Goal: Check status: Check status

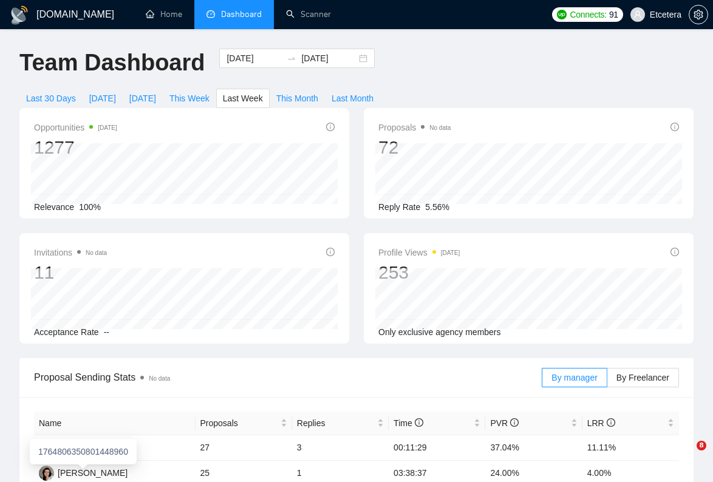
scroll to position [355, 0]
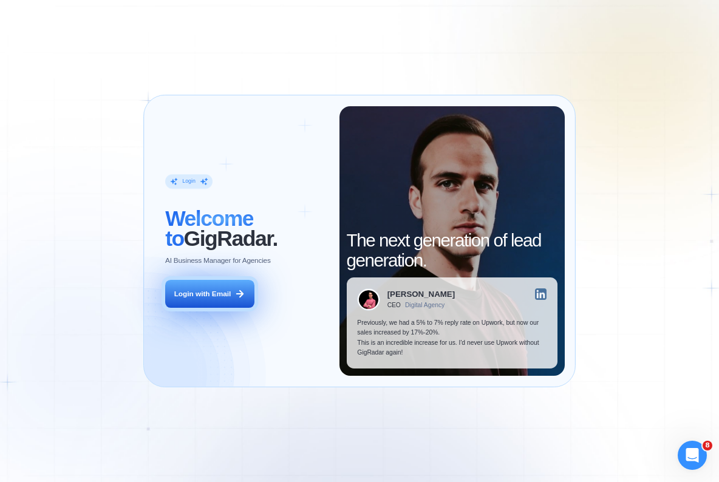
click at [206, 295] on div "Login with Email" at bounding box center [202, 294] width 57 height 10
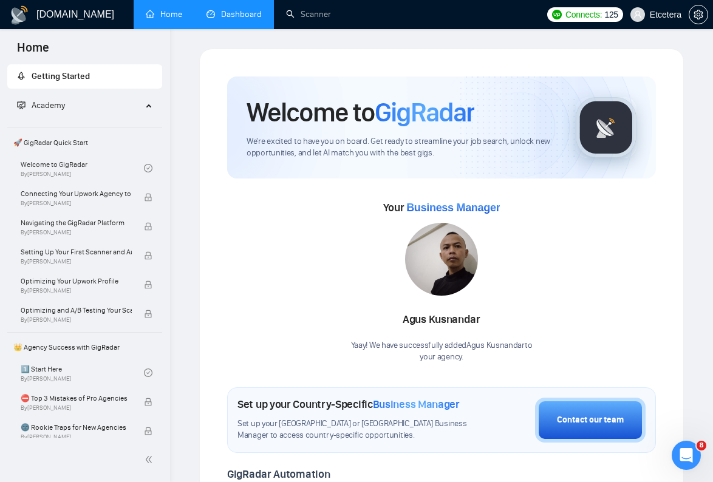
click at [230, 18] on link "Dashboard" at bounding box center [234, 14] width 55 height 10
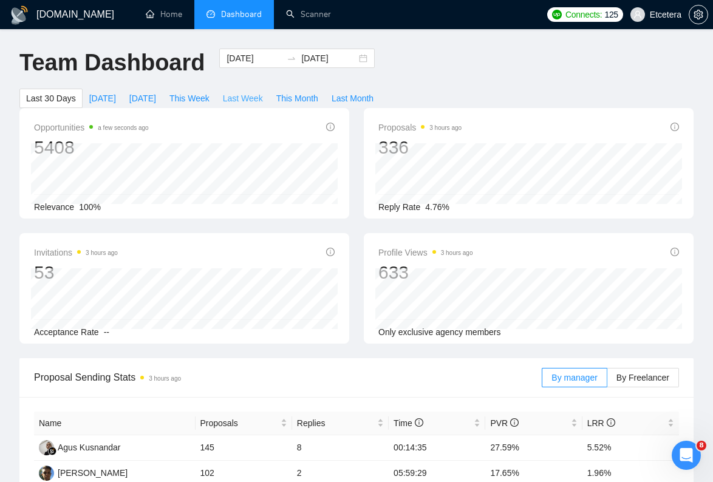
click at [263, 98] on span "Last Week" at bounding box center [243, 98] width 40 height 13
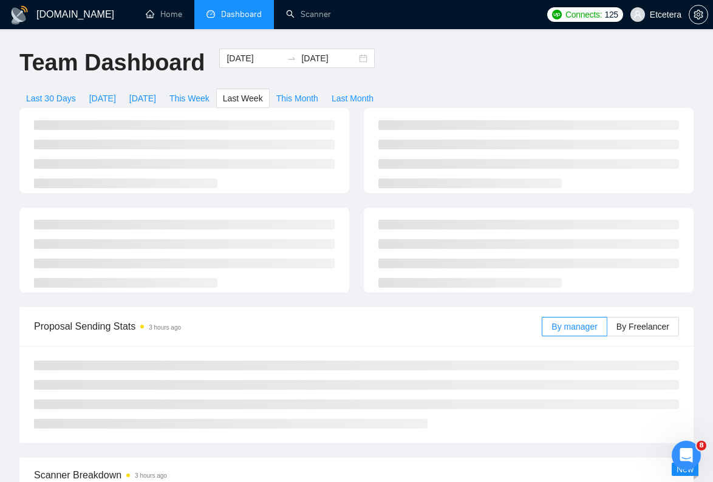
type input "2025-08-18"
type input "2025-08-24"
